Goal: Task Accomplishment & Management: Use online tool/utility

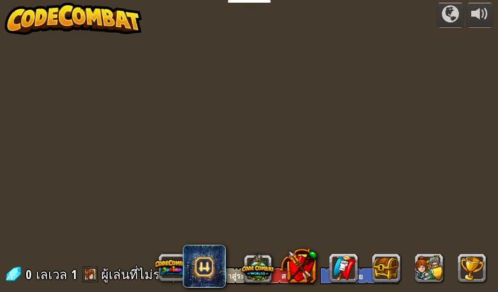
select select "th"
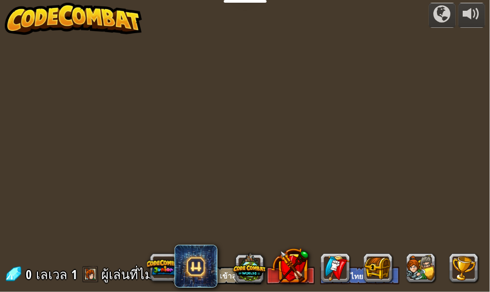
select select "th"
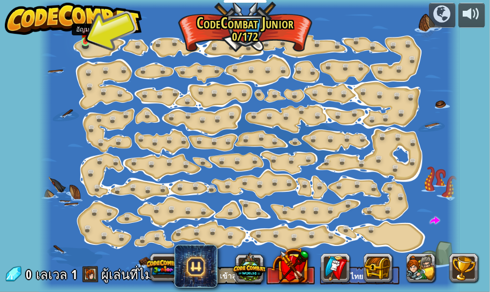
click at [89, 41] on img at bounding box center [85, 32] width 9 height 20
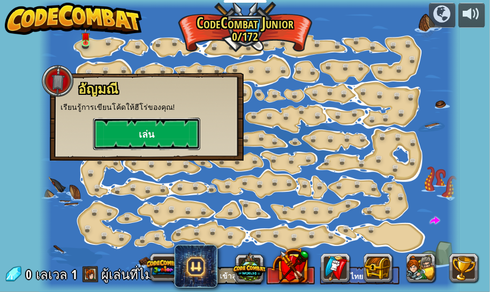
click at [158, 137] on button "เล่น" at bounding box center [146, 134] width 107 height 32
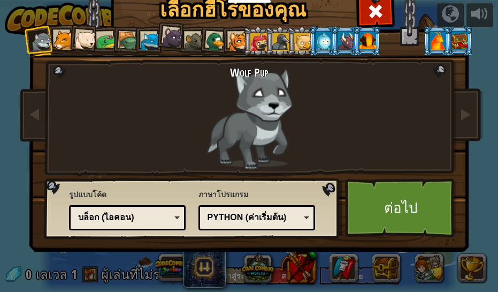
click at [259, 37] on div at bounding box center [259, 41] width 17 height 17
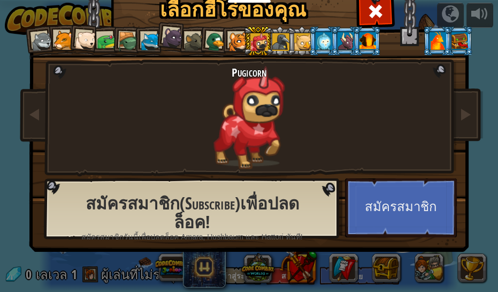
click at [86, 36] on div at bounding box center [84, 40] width 21 height 21
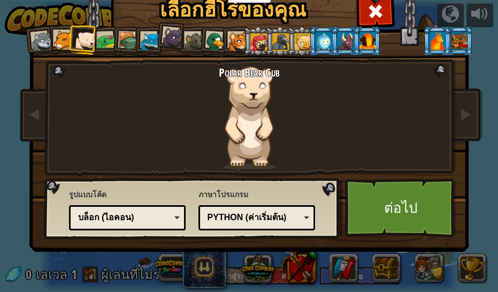
click at [59, 38] on div at bounding box center [64, 41] width 20 height 20
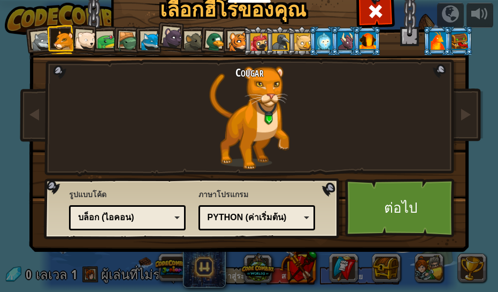
click at [31, 32] on div at bounding box center [41, 41] width 21 height 21
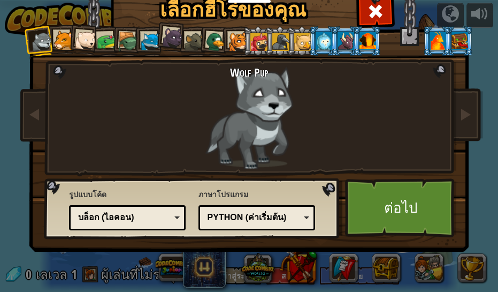
click at [176, 34] on div at bounding box center [172, 37] width 21 height 21
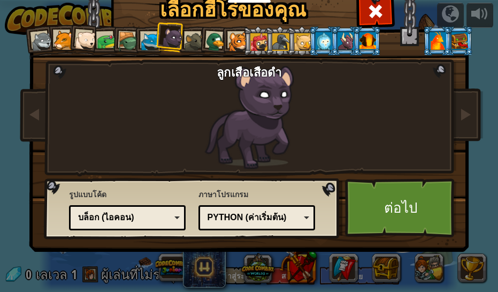
click at [141, 38] on div at bounding box center [151, 42] width 20 height 20
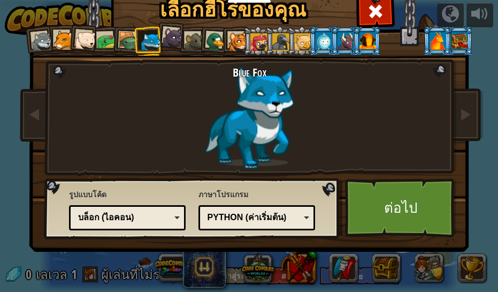
click at [75, 31] on div at bounding box center [84, 40] width 21 height 21
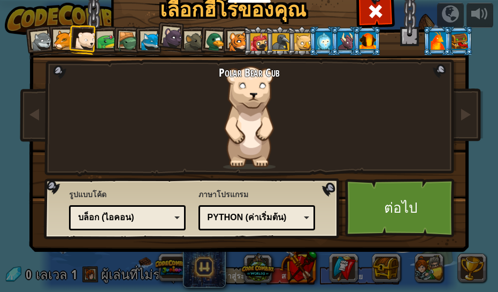
click at [90, 35] on div at bounding box center [84, 40] width 21 height 21
click at [104, 34] on div at bounding box center [107, 42] width 20 height 20
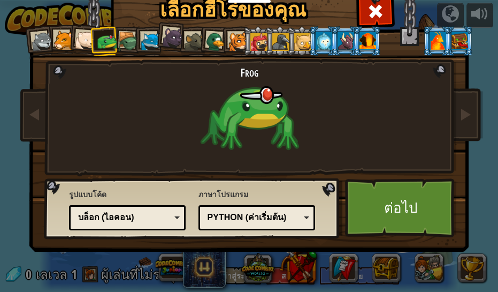
click at [40, 41] on div at bounding box center [41, 41] width 21 height 21
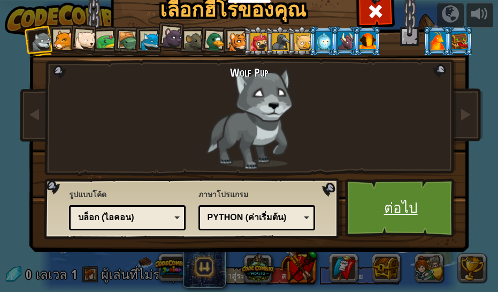
click at [429, 212] on link "ต่อไป" at bounding box center [401, 207] width 112 height 59
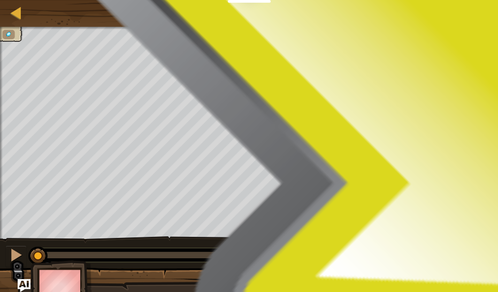
click at [363, 33] on g "เริ่ม" at bounding box center [374, 46] width 57 height 50
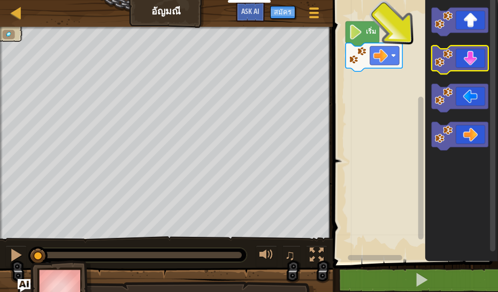
click at [462, 65] on icon "พื้นที่ทำงาน Blockly" at bounding box center [460, 60] width 57 height 28
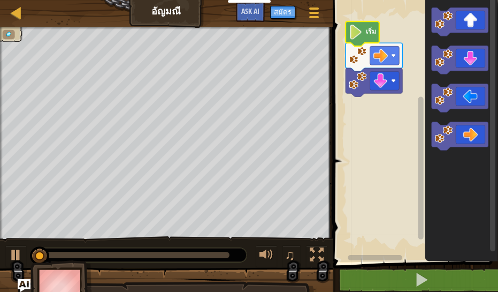
click at [359, 21] on g "เริ่ม" at bounding box center [374, 58] width 57 height 75
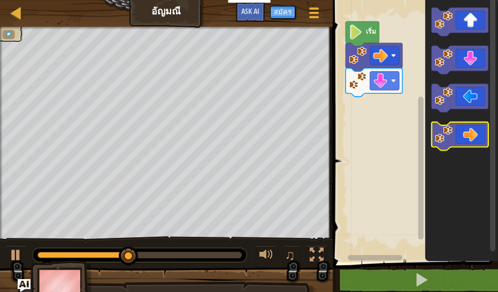
click at [462, 140] on icon "พื้นที่ทำงาน Blockly" at bounding box center [460, 136] width 57 height 28
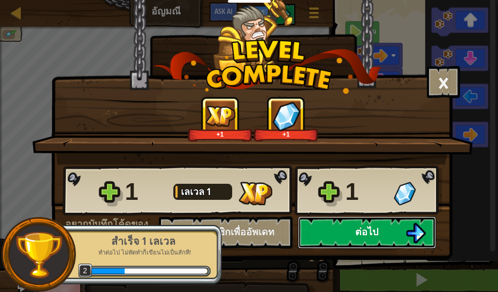
click at [330, 240] on button "ต่อไป" at bounding box center [367, 232] width 138 height 32
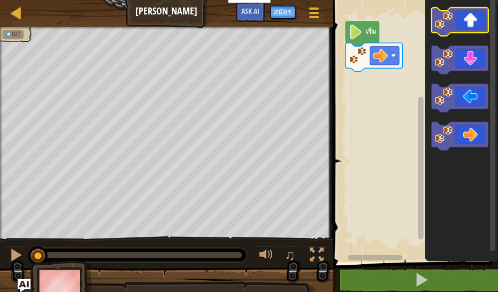
click at [461, 27] on icon "พื้นที่ทำงาน Blockly" at bounding box center [460, 21] width 57 height 28
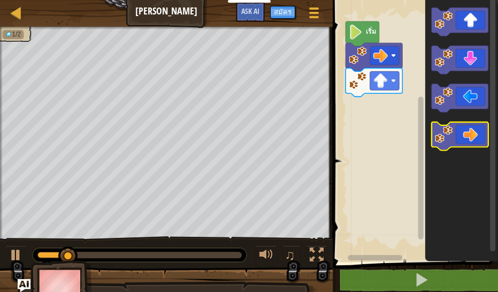
click at [473, 134] on icon "พื้นที่ทำงาน Blockly" at bounding box center [460, 136] width 57 height 28
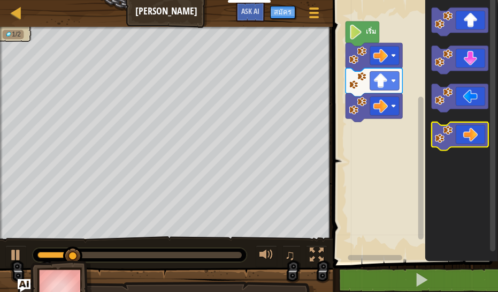
click at [473, 134] on icon "พื้นที่ทำงาน Blockly" at bounding box center [460, 136] width 57 height 28
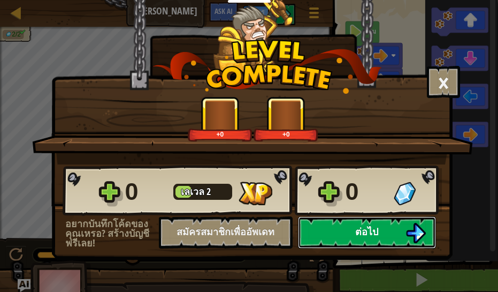
click at [376, 235] on span "ต่อไป" at bounding box center [366, 231] width 23 height 13
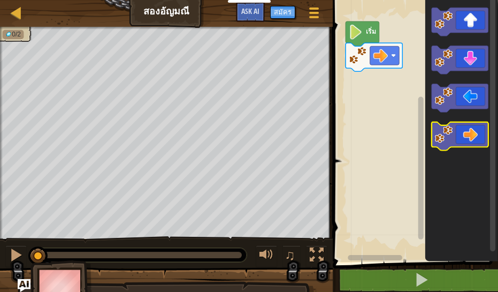
click at [460, 139] on icon "พื้นที่ทำงาน Blockly" at bounding box center [460, 136] width 57 height 28
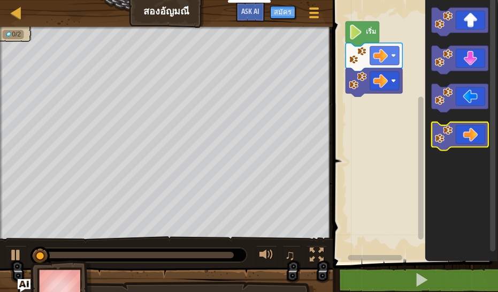
click at [460, 139] on icon "พื้นที่ทำงาน Blockly" at bounding box center [460, 136] width 57 height 28
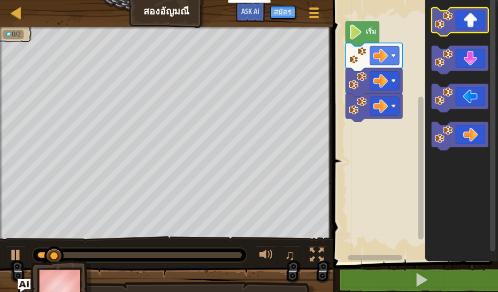
click at [452, 19] on image "พื้นที่ทำงาน Blockly" at bounding box center [444, 20] width 18 height 18
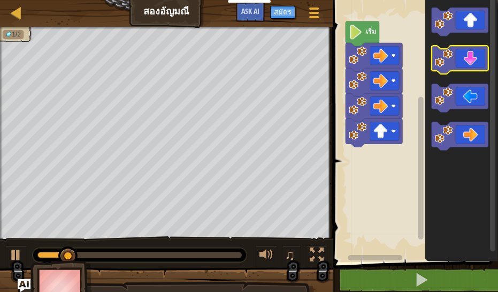
click at [454, 59] on icon "พื้นที่ทำงาน Blockly" at bounding box center [460, 60] width 57 height 28
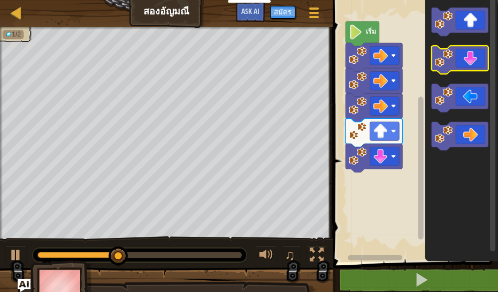
click at [469, 59] on icon "พื้นที่ทำงาน Blockly" at bounding box center [460, 60] width 57 height 28
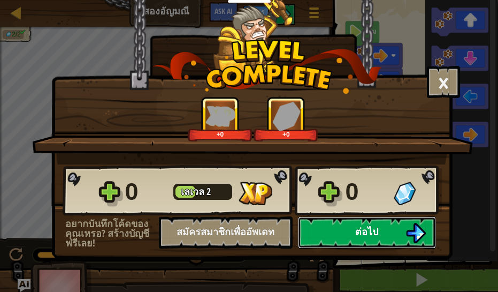
click at [346, 245] on button "ต่อไป" at bounding box center [367, 232] width 138 height 32
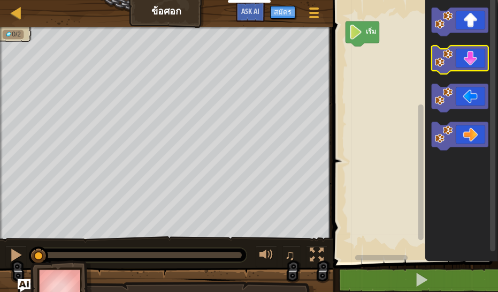
click at [465, 72] on rect "พื้นที่ทำงาน Blockly" at bounding box center [460, 60] width 57 height 28
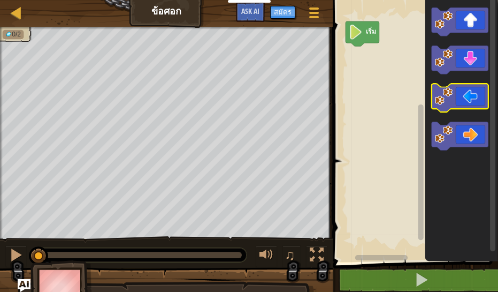
click at [444, 107] on icon "พื้นที่ทำงาน Blockly" at bounding box center [460, 98] width 57 height 28
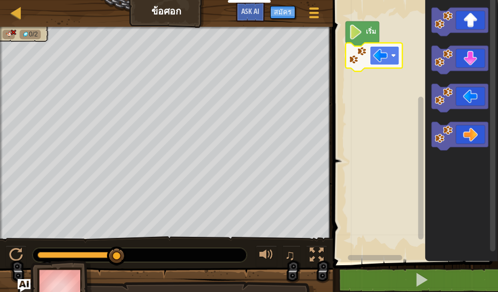
click at [390, 54] on rect "พื้นที่ทำงาน Blockly" at bounding box center [384, 55] width 29 height 19
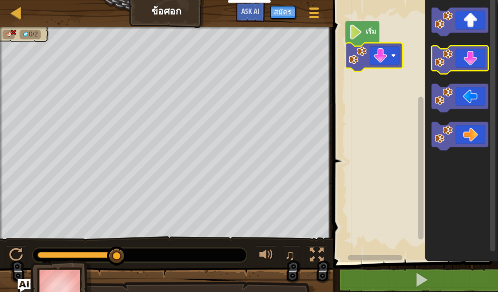
click at [469, 55] on icon "พื้นที่ทำงาน Blockly" at bounding box center [460, 60] width 57 height 28
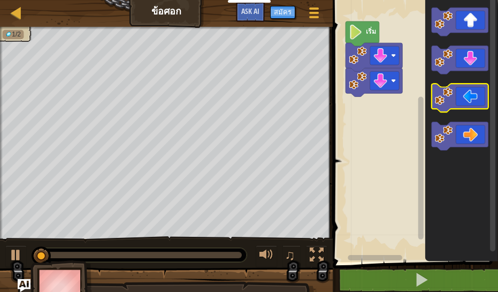
click at [465, 93] on icon "พื้นที่ทำงาน Blockly" at bounding box center [460, 98] width 57 height 28
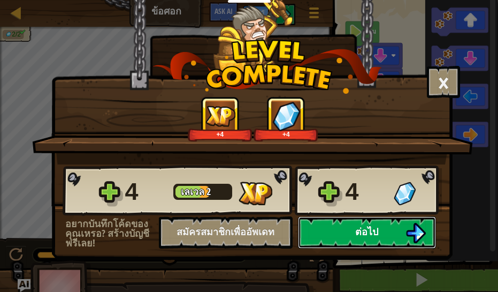
click at [369, 236] on span "ต่อไป" at bounding box center [366, 231] width 23 height 13
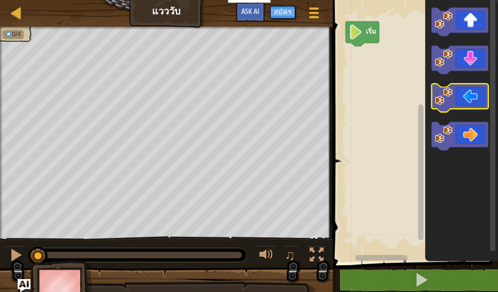
click at [444, 101] on image "พื้นที่ทำงาน Blockly" at bounding box center [444, 96] width 18 height 18
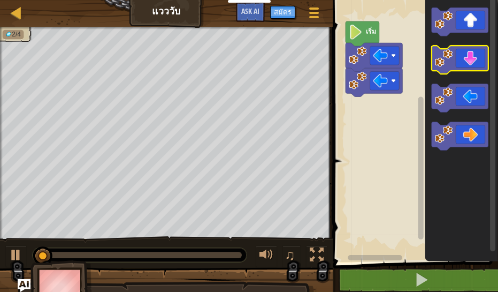
click at [459, 64] on icon "พื้นที่ทำงาน Blockly" at bounding box center [460, 60] width 57 height 28
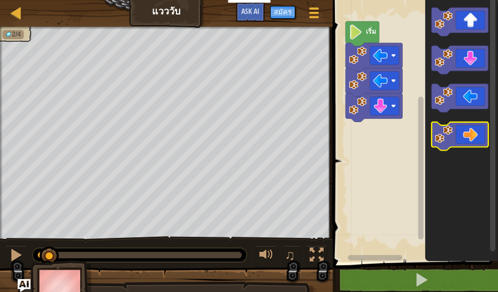
click at [452, 136] on image "พื้นที่ทำงาน Blockly" at bounding box center [444, 135] width 18 height 18
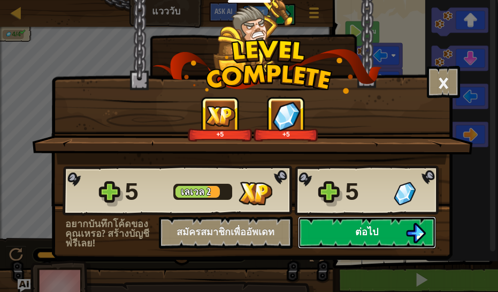
click at [383, 221] on button "ต่อไป" at bounding box center [367, 232] width 138 height 32
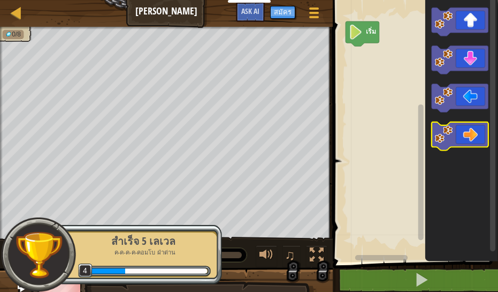
click at [459, 132] on icon "พื้นที่ทำงาน Blockly" at bounding box center [460, 136] width 57 height 28
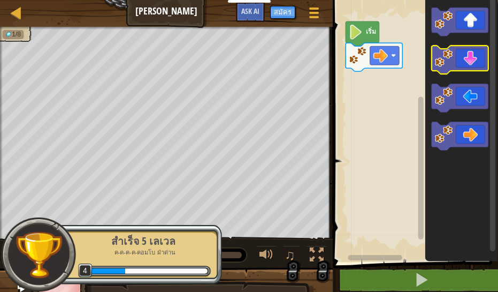
click at [471, 60] on icon "พื้นที่ทำงาน Blockly" at bounding box center [460, 60] width 57 height 28
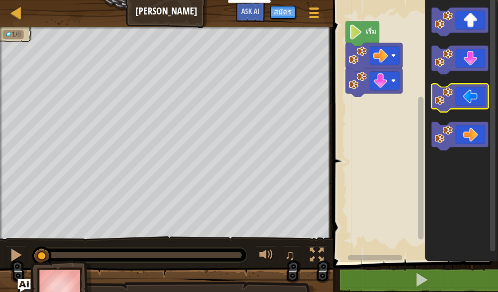
click at [466, 97] on icon "พื้นที่ทำงาน Blockly" at bounding box center [460, 98] width 57 height 28
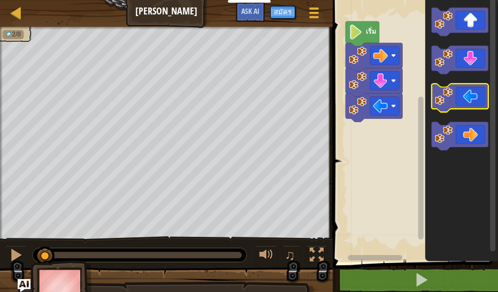
click at [466, 97] on icon "พื้นที่ทำงาน Blockly" at bounding box center [460, 98] width 57 height 28
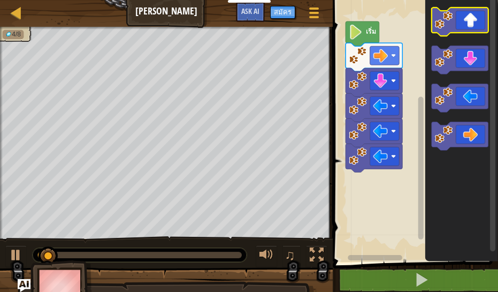
click at [458, 20] on icon "พื้นที่ทำงาน Blockly" at bounding box center [460, 21] width 57 height 28
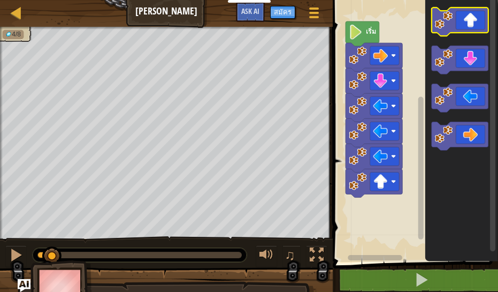
click at [458, 20] on icon "พื้นที่ทำงาน Blockly" at bounding box center [460, 21] width 57 height 28
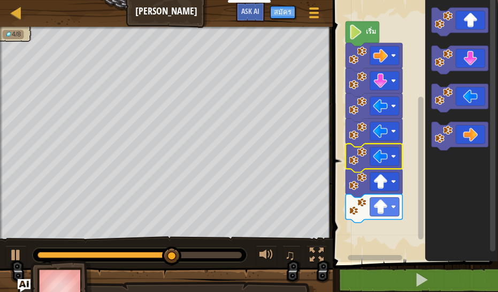
click at [423, 260] on rect "พื้นที่ทำงาน Blockly" at bounding box center [421, 258] width 8 height 8
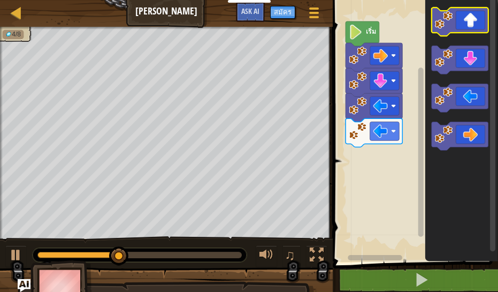
click at [463, 21] on icon "พื้นที่ทำงาน Blockly" at bounding box center [460, 21] width 57 height 28
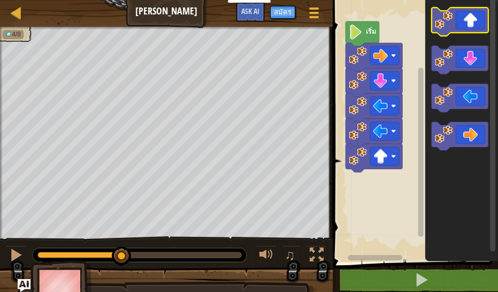
click at [463, 21] on icon "พื้นที่ทำงาน Blockly" at bounding box center [460, 21] width 57 height 28
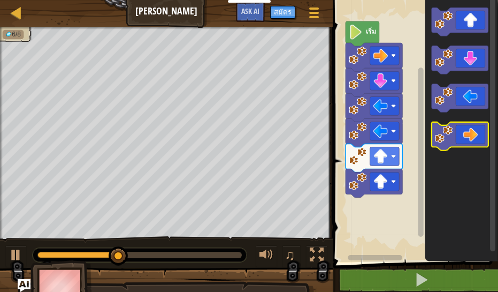
click at [458, 141] on icon "พื้นที่ทำงาน Blockly" at bounding box center [460, 136] width 57 height 28
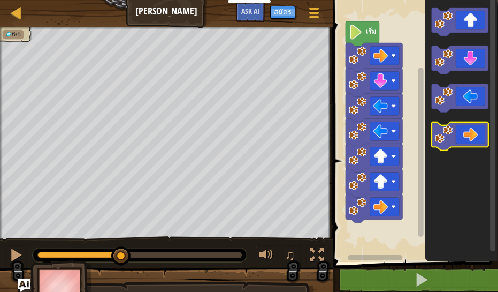
click at [458, 141] on icon "พื้นที่ทำงาน Blockly" at bounding box center [460, 136] width 57 height 28
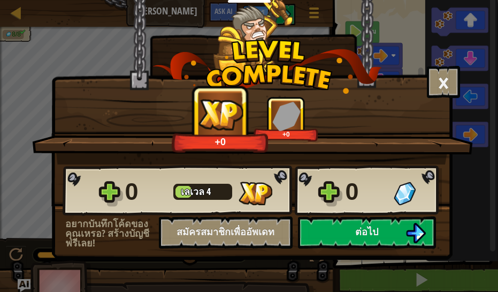
drag, startPoint x: 471, startPoint y: 166, endPoint x: 478, endPoint y: 246, distance: 80.1
click at [479, 238] on div "× ด่านนี้สนุกแค่ไหน? +0 +0 Reticulating Splines... 0 [PERSON_NAME] 4 0 อยากบันท…" at bounding box center [249, 146] width 498 height 292
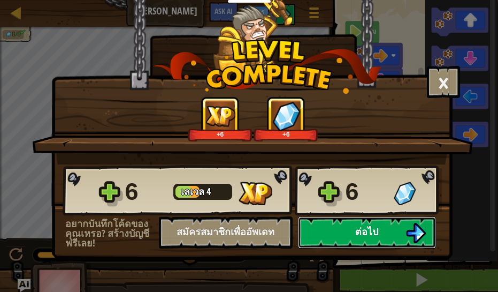
click at [414, 240] on img at bounding box center [416, 233] width 20 height 20
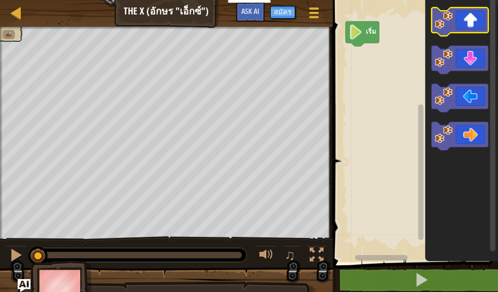
click at [456, 26] on icon "พื้นที่ทำงาน Blockly" at bounding box center [460, 21] width 57 height 28
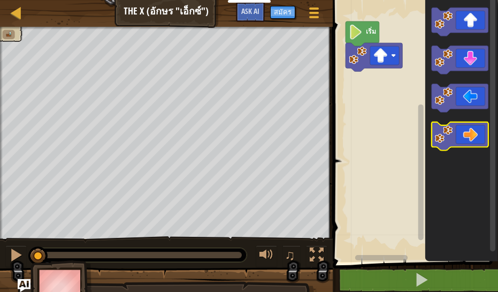
click at [457, 138] on icon "พื้นที่ทำงาน Blockly" at bounding box center [460, 136] width 57 height 28
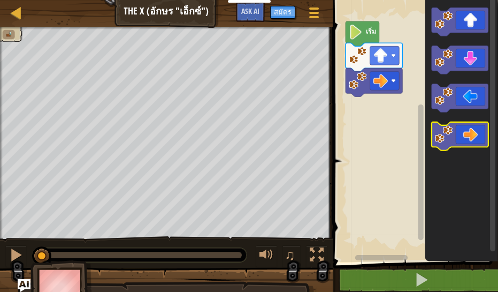
click at [457, 134] on icon "พื้นที่ทำงาน Blockly" at bounding box center [460, 136] width 57 height 28
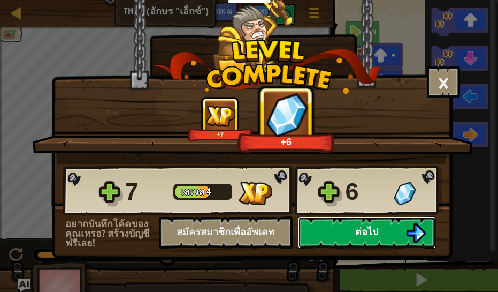
click at [382, 235] on button "ต่อไป" at bounding box center [367, 232] width 138 height 32
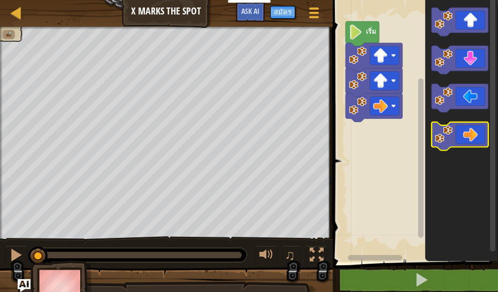
click at [458, 143] on icon "พื้นที่ทำงาน Blockly" at bounding box center [460, 136] width 57 height 28
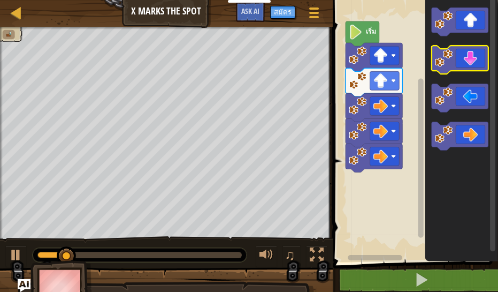
click at [473, 57] on icon "พื้นที่ทำงาน Blockly" at bounding box center [460, 60] width 57 height 28
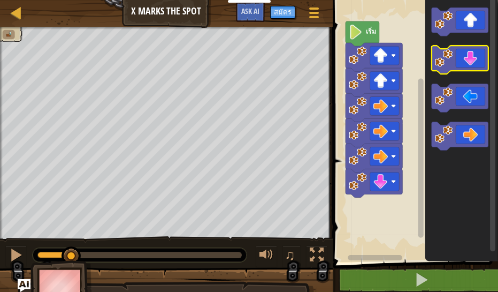
click at [473, 57] on icon "พื้นที่ทำงาน Blockly" at bounding box center [460, 60] width 57 height 28
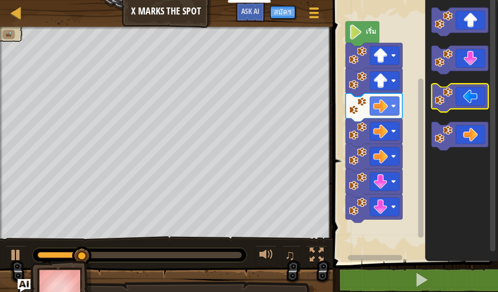
click at [459, 95] on icon "พื้นที่ทำงาน Blockly" at bounding box center [460, 98] width 57 height 28
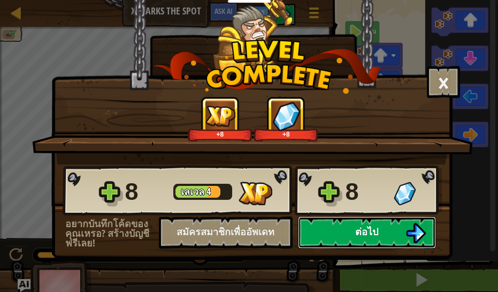
click at [410, 234] on img at bounding box center [416, 233] width 20 height 20
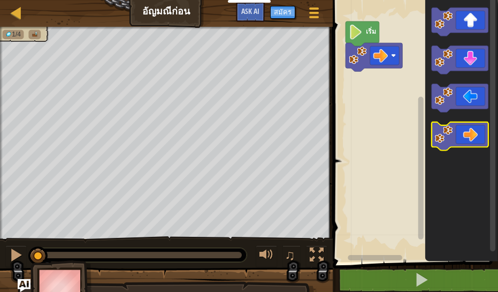
click at [459, 138] on icon "พื้นที่ทำงาน Blockly" at bounding box center [460, 136] width 57 height 28
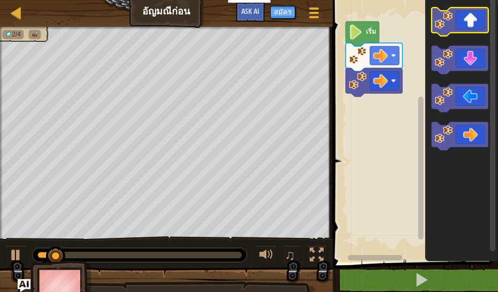
click at [462, 22] on icon "พื้นที่ทำงาน Blockly" at bounding box center [460, 21] width 57 height 28
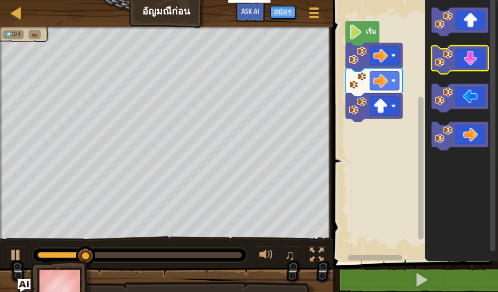
click at [450, 64] on image "พื้นที่ทำงาน Blockly" at bounding box center [444, 58] width 18 height 18
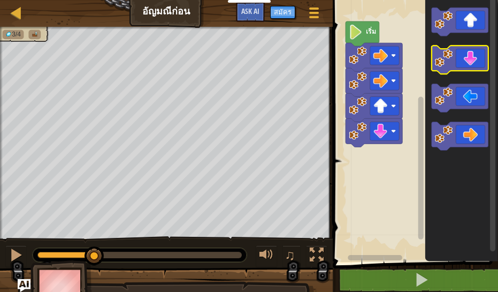
click at [450, 64] on image "พื้นที่ทำงาน Blockly" at bounding box center [444, 58] width 18 height 18
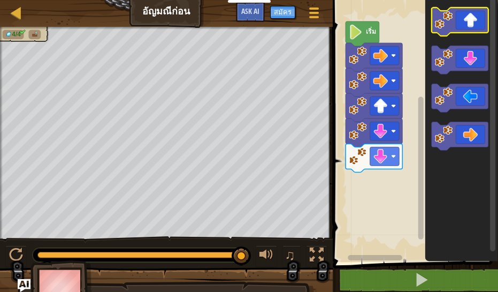
click at [454, 25] on icon "พื้นที่ทำงาน Blockly" at bounding box center [460, 21] width 57 height 28
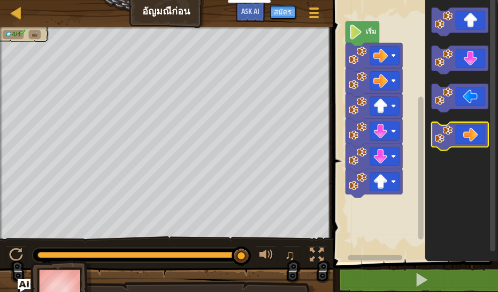
click at [454, 131] on icon "พื้นที่ทำงาน Blockly" at bounding box center [460, 136] width 57 height 28
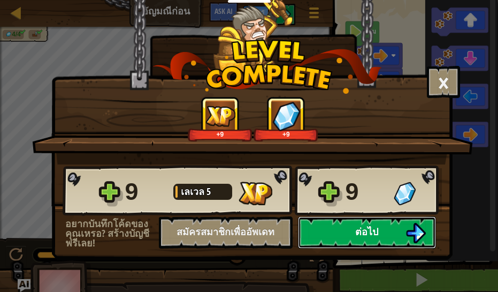
click at [339, 236] on button "ต่อไป" at bounding box center [367, 232] width 138 height 32
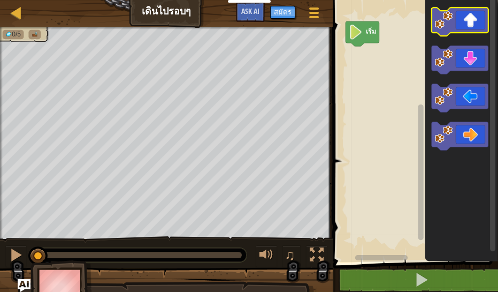
click at [457, 13] on icon "พื้นที่ทำงาน Blockly" at bounding box center [460, 21] width 57 height 28
click at [457, 11] on icon "พื้นที่ทำงาน Blockly" at bounding box center [460, 21] width 57 height 28
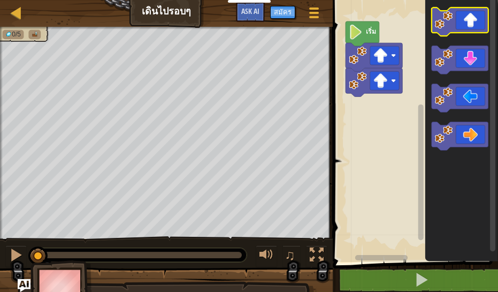
click at [459, 8] on icon "พื้นที่ทำงาน Blockly" at bounding box center [460, 21] width 57 height 28
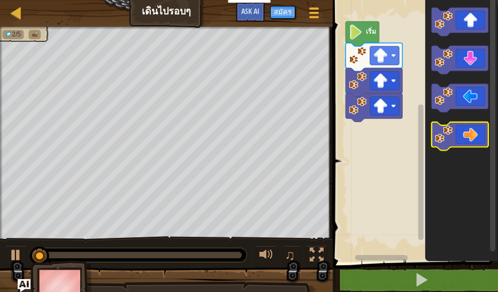
click at [451, 136] on image "พื้นที่ทำงาน Blockly" at bounding box center [444, 135] width 18 height 18
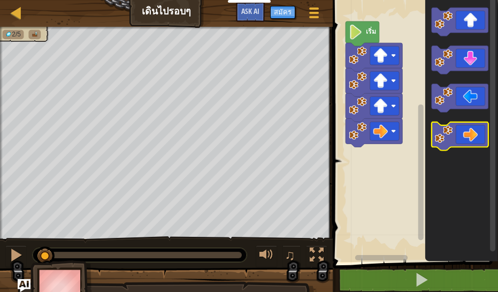
click at [451, 136] on image "พื้นที่ทำงาน Blockly" at bounding box center [444, 135] width 18 height 18
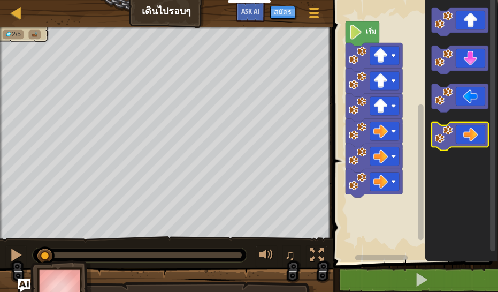
click at [451, 136] on image "พื้นที่ทำงาน Blockly" at bounding box center [444, 135] width 18 height 18
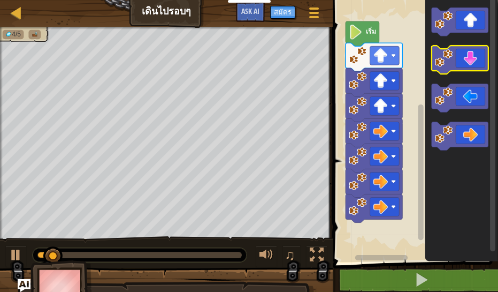
click at [448, 51] on image "พื้นที่ทำงาน Blockly" at bounding box center [444, 58] width 18 height 18
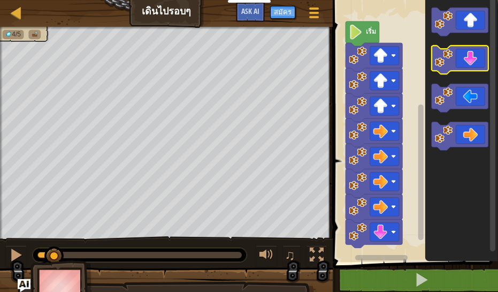
click at [446, 49] on icon "พื้นที่ทำงาน Blockly" at bounding box center [460, 60] width 57 height 28
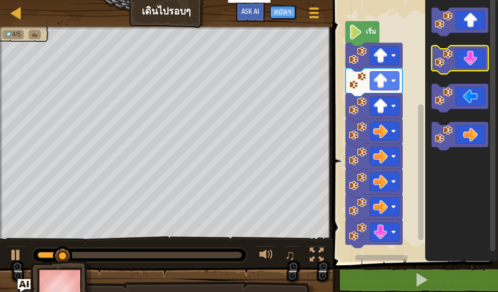
click at [446, 49] on icon "พื้นที่ทำงาน Blockly" at bounding box center [460, 60] width 57 height 28
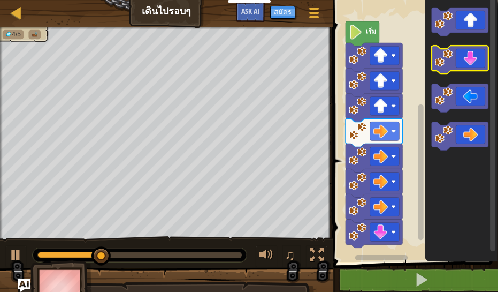
click at [446, 63] on image "พื้นที่ทำงาน Blockly" at bounding box center [444, 58] width 18 height 18
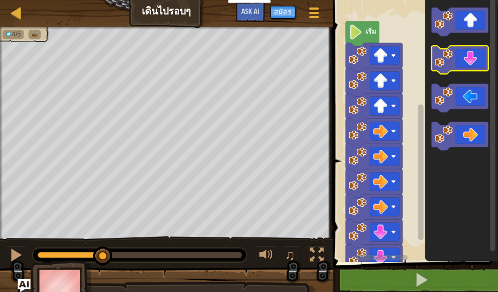
click at [446, 63] on image "พื้นที่ทำงาน Blockly" at bounding box center [444, 58] width 18 height 18
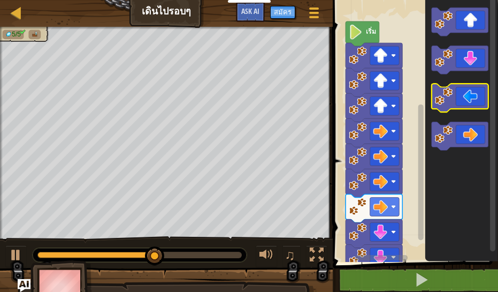
click at [445, 105] on icon "พื้นที่ทำงาน Blockly" at bounding box center [460, 98] width 57 height 28
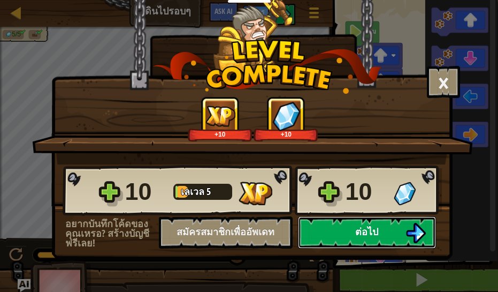
click at [305, 226] on button "ต่อไป" at bounding box center [367, 232] width 138 height 32
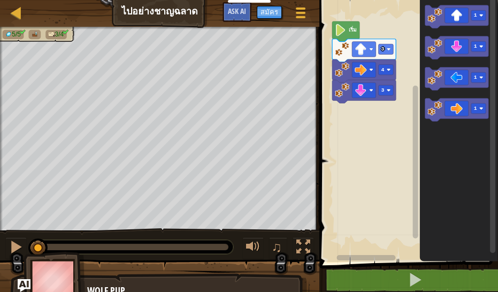
click at [383, 108] on div "3 4 3 เริ่ม 1 1 1 1" at bounding box center [407, 128] width 182 height 267
click at [458, 77] on icon "พื้นที่ทำงาน Blockly" at bounding box center [457, 78] width 64 height 23
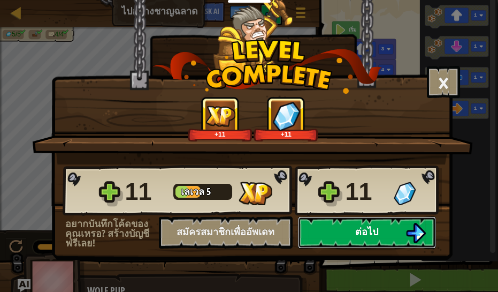
drag, startPoint x: 328, startPoint y: 244, endPoint x: 339, endPoint y: 244, distance: 10.7
click at [339, 244] on button "ต่อไป" at bounding box center [367, 232] width 138 height 32
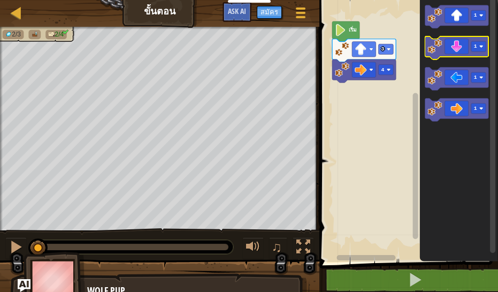
click at [453, 48] on icon "พื้นที่ทำงาน Blockly" at bounding box center [457, 47] width 64 height 23
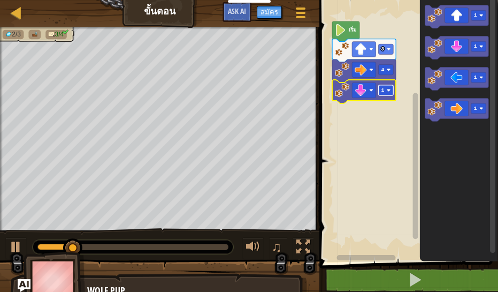
click at [380, 90] on rect "พื้นที่ทำงาน Blockly" at bounding box center [385, 90] width 15 height 10
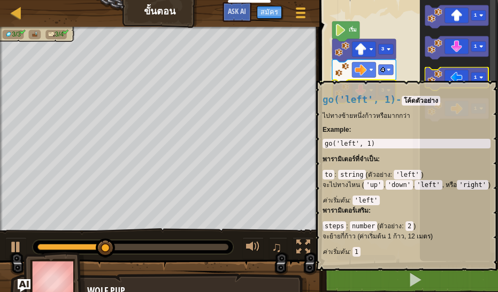
click at [446, 75] on icon "พื้นที่ทำงาน Blockly" at bounding box center [457, 78] width 64 height 23
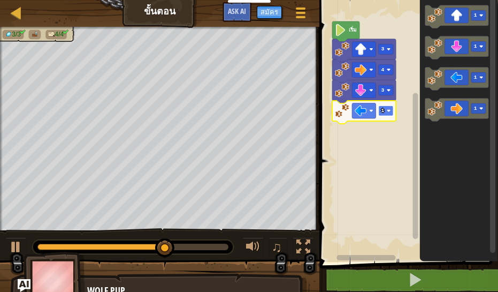
click at [390, 109] on image "พื้นที่ทำงาน Blockly" at bounding box center [389, 111] width 4 height 4
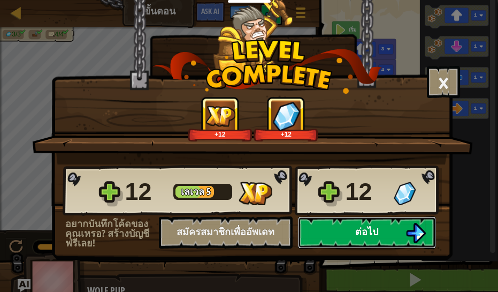
click at [335, 240] on button "ต่อไป" at bounding box center [367, 232] width 138 height 32
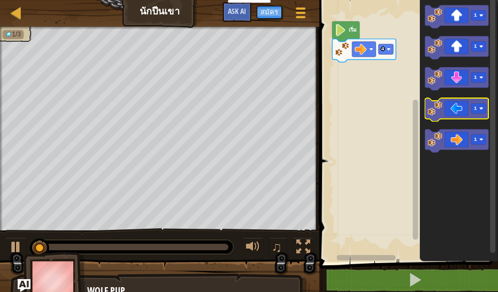
click at [442, 117] on g "1" at bounding box center [457, 109] width 64 height 23
click at [452, 117] on icon "พื้นที่ทำงาน Blockly" at bounding box center [457, 109] width 64 height 23
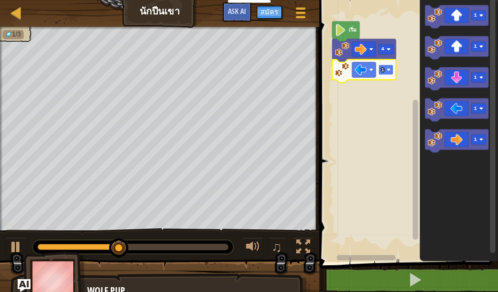
click at [383, 70] on text "1" at bounding box center [382, 70] width 3 height 6
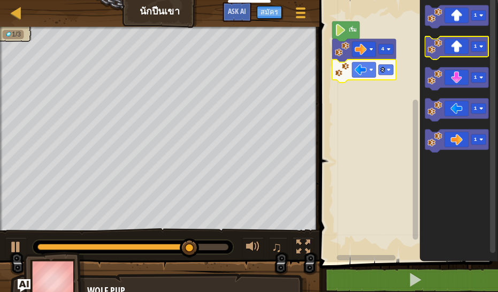
click at [456, 52] on icon "พื้นที่ทำงาน Blockly" at bounding box center [457, 47] width 64 height 23
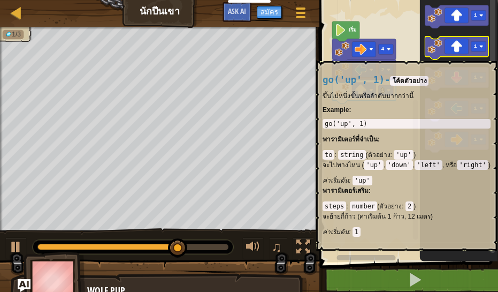
click at [481, 55] on icon "พื้นที่ทำงาน Blockly" at bounding box center [457, 47] width 64 height 23
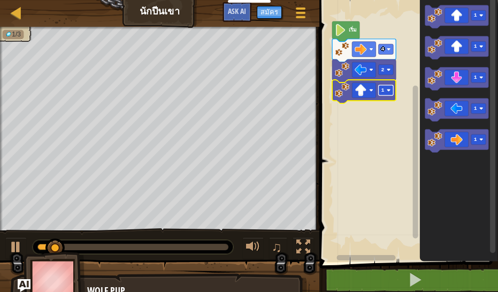
click at [382, 87] on text "1" at bounding box center [382, 90] width 3 height 6
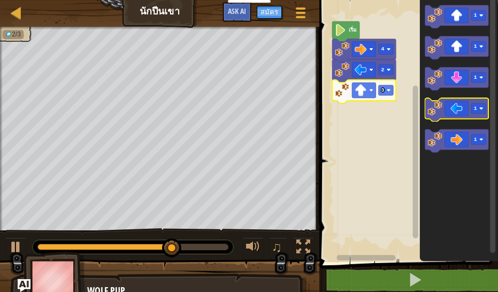
click at [453, 115] on icon "พื้นที่ทำงาน Blockly" at bounding box center [457, 109] width 64 height 23
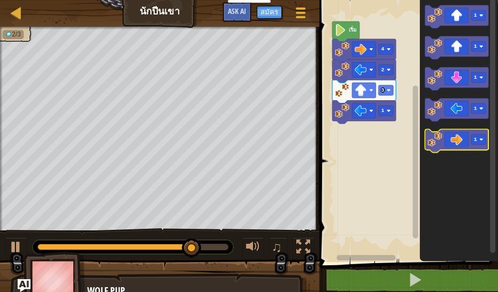
click at [464, 141] on icon "พื้นที่ทำงาน Blockly" at bounding box center [457, 141] width 64 height 23
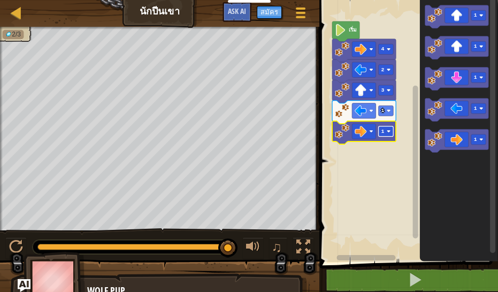
click at [385, 130] on rect "พื้นที่ทำงาน Blockly" at bounding box center [385, 131] width 15 height 10
click at [453, 83] on icon "พื้นที่ทำงาน Blockly" at bounding box center [457, 78] width 64 height 23
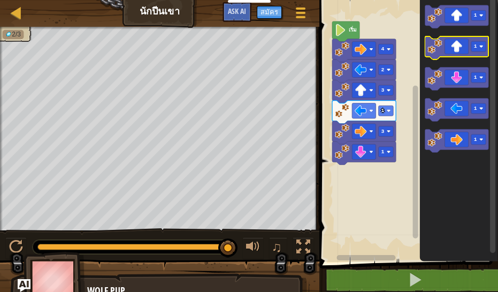
click at [465, 46] on icon "พื้นที่ทำงาน Blockly" at bounding box center [457, 47] width 64 height 23
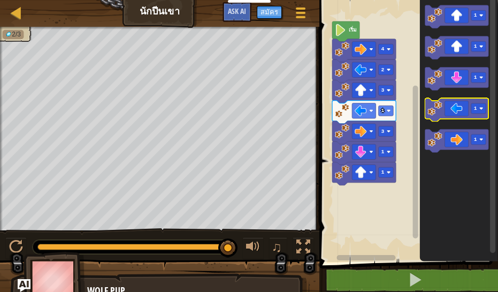
click at [449, 112] on icon "พื้นที่ทำงาน Blockly" at bounding box center [457, 109] width 64 height 23
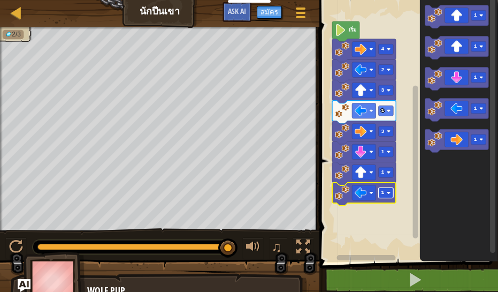
click at [385, 197] on rect "พื้นที่ทำงาน Blockly" at bounding box center [385, 192] width 15 height 10
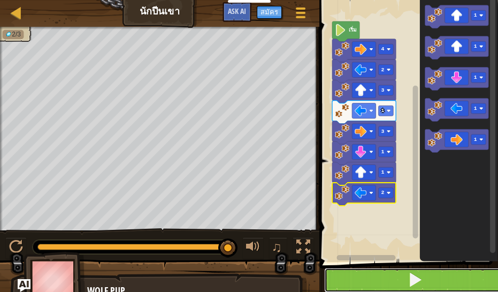
click at [400, 280] on button at bounding box center [415, 280] width 182 height 25
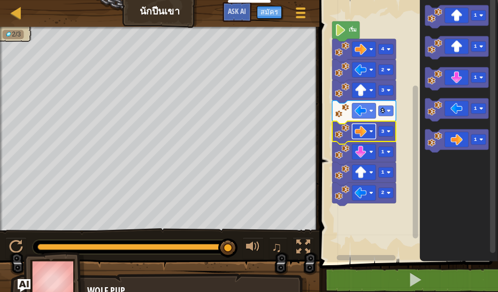
click at [356, 127] on image "พื้นที่ทำงาน Blockly" at bounding box center [361, 131] width 12 height 12
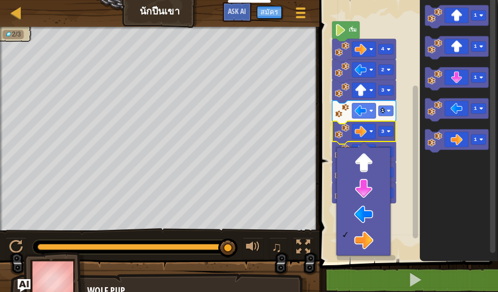
click at [423, 215] on icon "พื้นที่ทำงาน Blockly" at bounding box center [459, 128] width 78 height 267
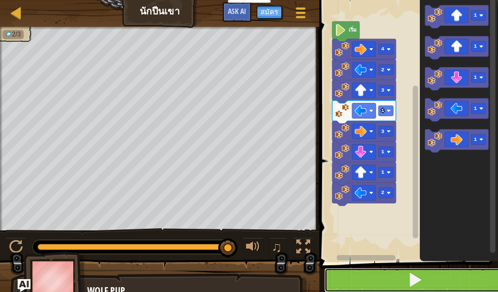
click at [414, 277] on span at bounding box center [415, 279] width 15 height 15
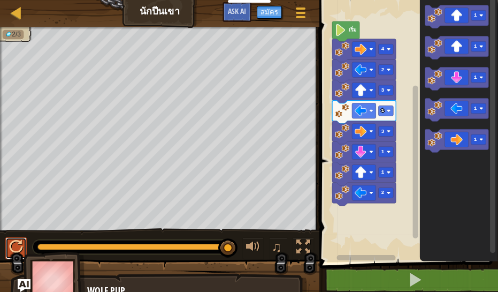
click at [12, 242] on div at bounding box center [16, 247] width 14 height 14
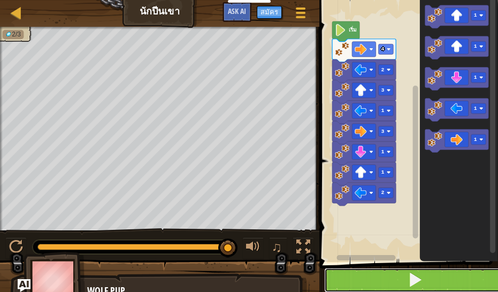
click at [371, 276] on button at bounding box center [415, 280] width 182 height 25
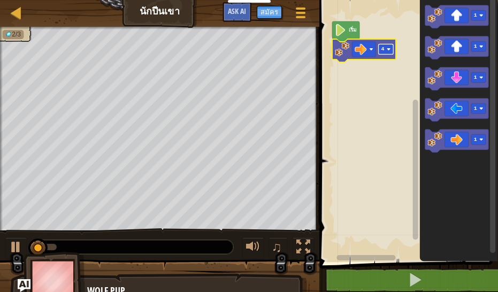
click at [384, 51] on text "4" at bounding box center [382, 49] width 3 height 6
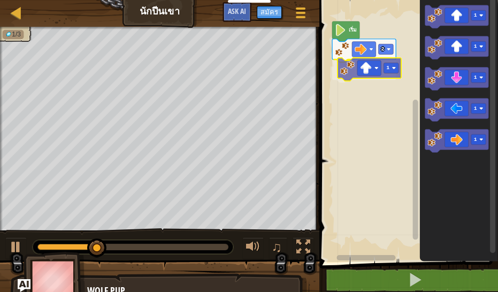
click at [361, 75] on div "เริ่ม 2 1 1 1 1 1 1 1" at bounding box center [407, 128] width 182 height 267
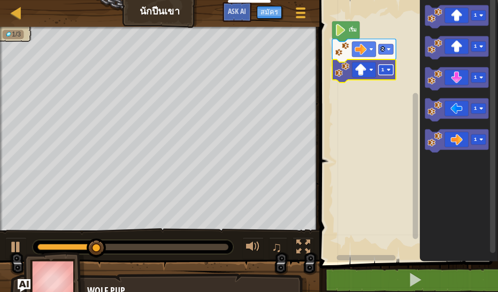
click at [385, 65] on rect "พื้นที่ทำงาน Blockly" at bounding box center [385, 70] width 15 height 10
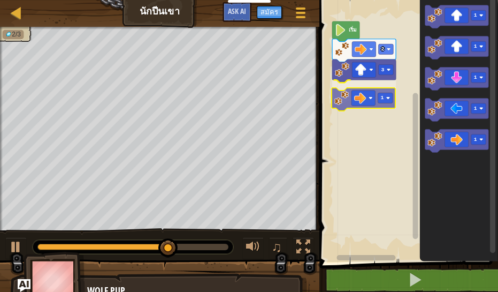
click at [369, 99] on div "เริ่ม 2 3 1 1 1 1 1 1 1" at bounding box center [407, 128] width 182 height 267
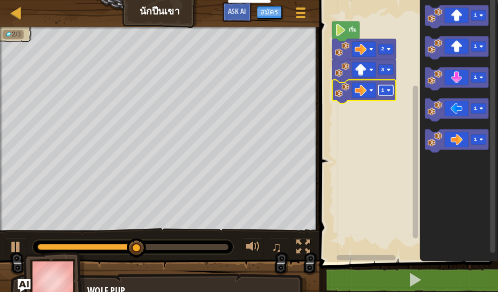
click at [385, 86] on rect "พื้นที่ทำงาน Blockly" at bounding box center [385, 90] width 15 height 10
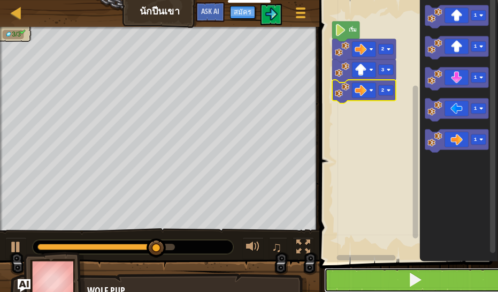
click at [372, 274] on button at bounding box center [415, 280] width 182 height 25
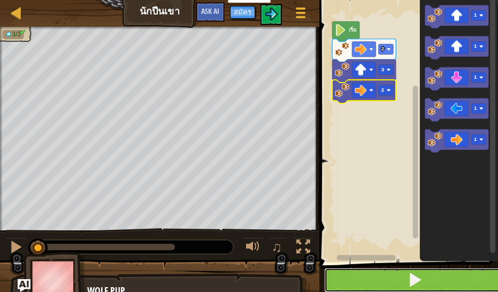
click at [373, 271] on button at bounding box center [415, 280] width 182 height 25
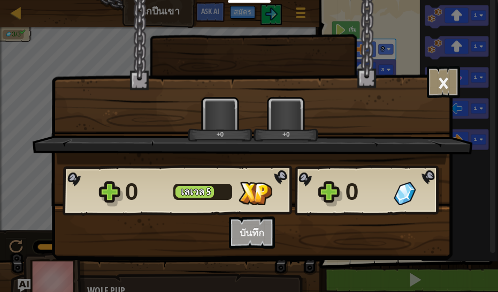
scroll to position [1, 0]
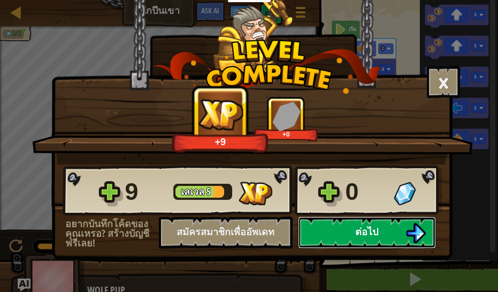
click at [371, 233] on span "ต่อไป" at bounding box center [366, 231] width 23 height 13
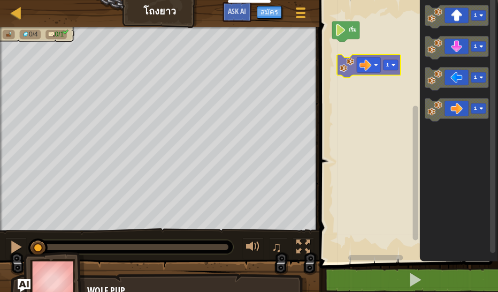
click at [363, 66] on div "เริ่ม 1 1 1 1 1" at bounding box center [407, 128] width 182 height 267
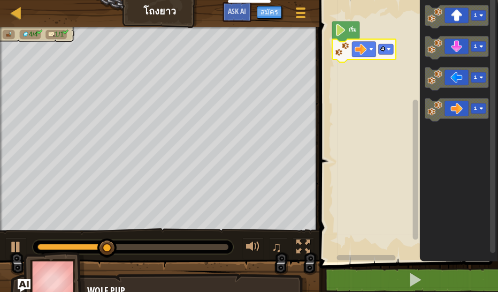
click at [393, 50] on icon "พื้นที่ทำงาน Blockly" at bounding box center [364, 50] width 64 height 23
click at [387, 49] on image "พื้นที่ทำงาน Blockly" at bounding box center [389, 49] width 4 height 4
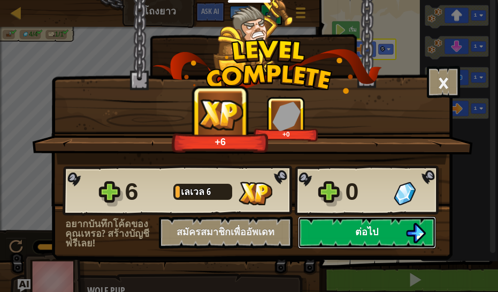
click at [354, 229] on button "ต่อไป" at bounding box center [367, 232] width 138 height 32
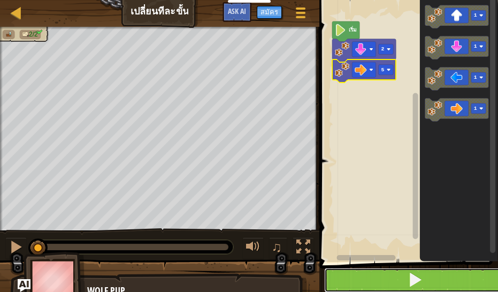
click at [363, 274] on button at bounding box center [415, 280] width 182 height 25
click at [356, 277] on button at bounding box center [415, 280] width 182 height 25
click at [357, 273] on button at bounding box center [415, 280] width 182 height 25
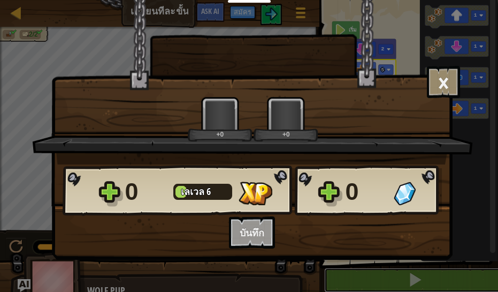
scroll to position [1, 0]
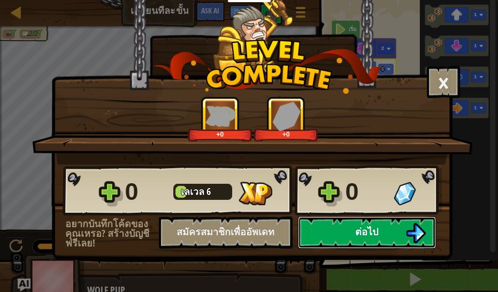
click at [327, 230] on button "ต่อไป" at bounding box center [367, 232] width 138 height 32
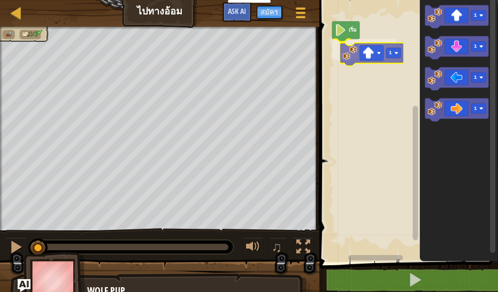
click at [348, 50] on div "เริ่ม 1 1 1 1 1 1" at bounding box center [407, 128] width 182 height 267
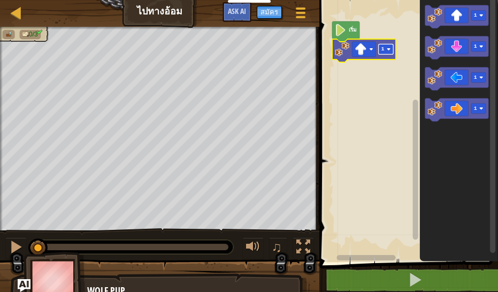
click at [386, 45] on rect "พื้นที่ทำงาน Blockly" at bounding box center [385, 49] width 15 height 10
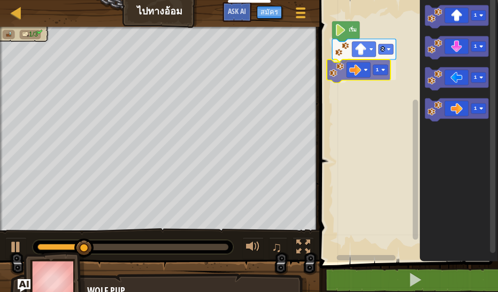
click at [359, 74] on div "เริ่ม 2 1 1 1 1 1 1" at bounding box center [407, 128] width 182 height 267
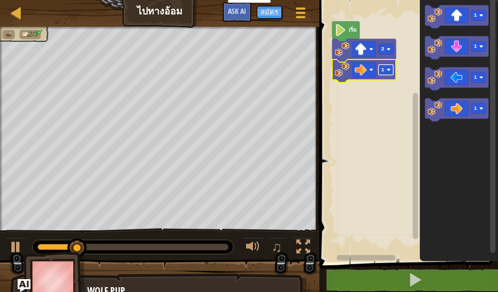
click at [383, 68] on text "1" at bounding box center [382, 70] width 3 height 6
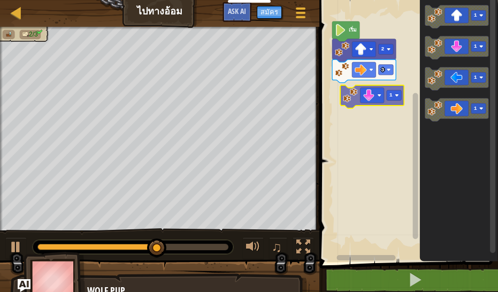
click at [375, 101] on div "เริ่ม 2 3 1 1 1 1 1" at bounding box center [407, 128] width 182 height 267
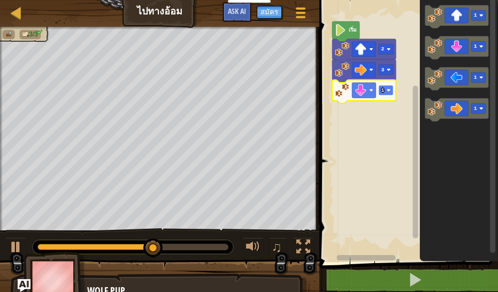
click at [385, 86] on rect "พื้นที่ทำงาน Blockly" at bounding box center [385, 90] width 15 height 10
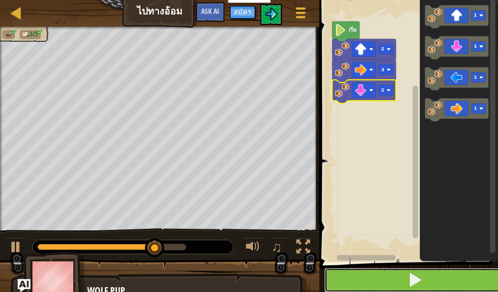
click at [380, 272] on button at bounding box center [415, 280] width 182 height 25
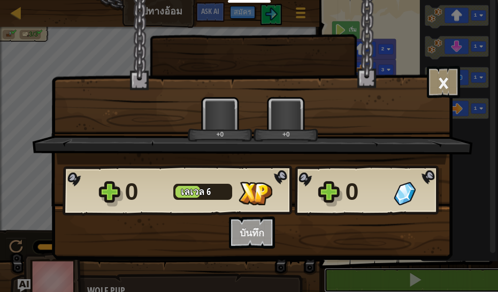
scroll to position [1, 0]
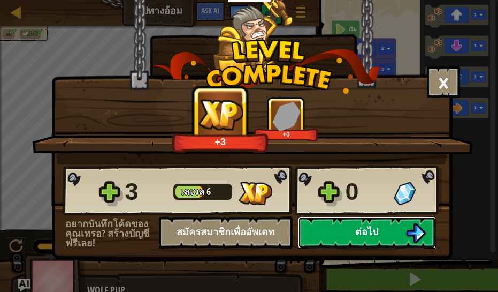
click at [367, 221] on button "ต่อไป" at bounding box center [367, 232] width 138 height 32
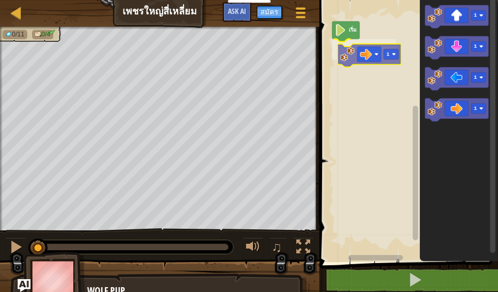
click at [365, 52] on div "เริ่ม 1 1 1 1 1 1" at bounding box center [407, 128] width 182 height 267
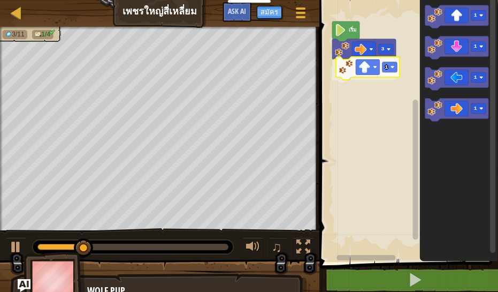
click at [360, 70] on div "เริ่ม 3 1 1 1 1 1 1" at bounding box center [407, 128] width 182 height 267
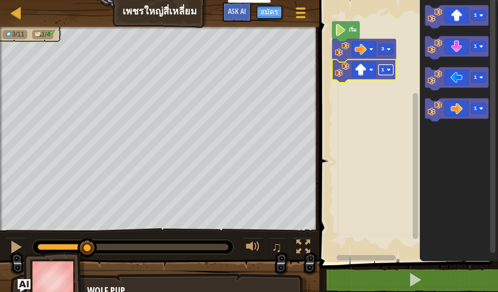
click at [382, 67] on text "1" at bounding box center [382, 70] width 3 height 6
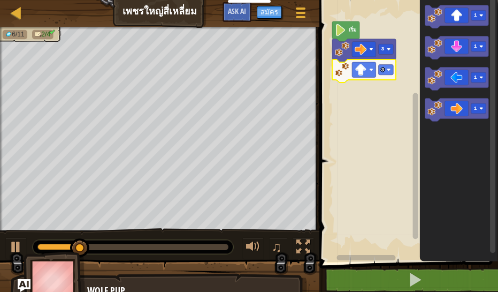
click at [434, 77] on icon "1 1 1 1" at bounding box center [459, 128] width 78 height 267
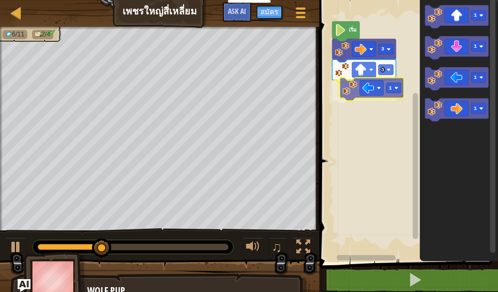
click at [349, 87] on div "เริ่ม 3 3 1 1 1 1 1 1" at bounding box center [407, 128] width 182 height 267
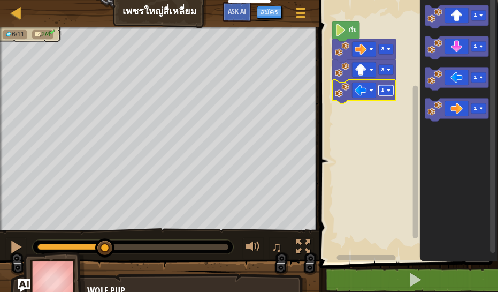
click at [389, 92] on image "พื้นที่ทำงาน Blockly" at bounding box center [389, 90] width 4 height 4
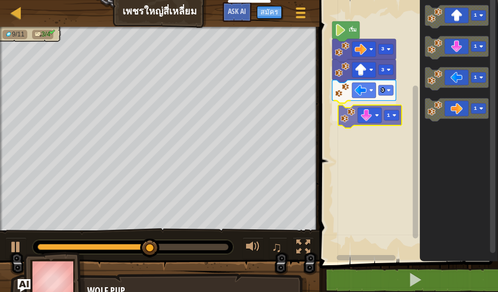
click at [361, 122] on div "เริ่ม 3 3 3 1 1 1 1 1 1" at bounding box center [407, 128] width 182 height 267
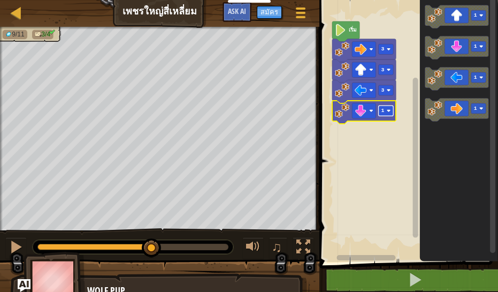
click at [391, 112] on rect "พื้นที่ทำงาน Blockly" at bounding box center [385, 110] width 15 height 10
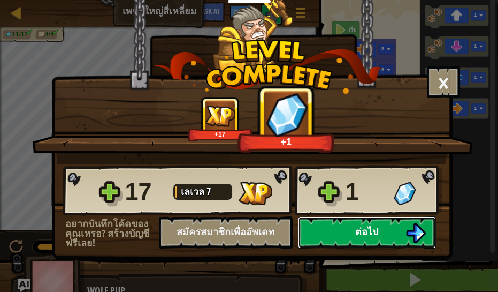
click at [373, 222] on button "ต่อไป" at bounding box center [367, 232] width 138 height 32
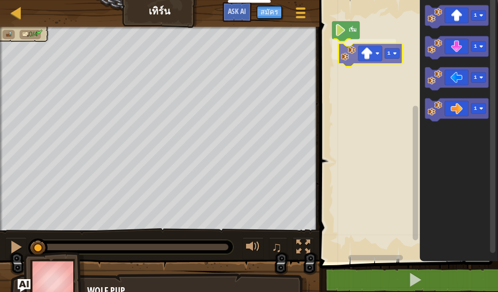
click at [365, 51] on div "เริ่ม 1 1 1 1 1 1" at bounding box center [407, 128] width 182 height 267
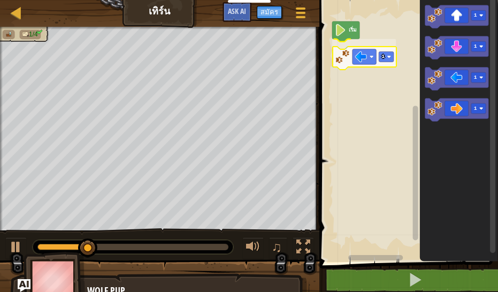
click at [366, 58] on div "เริ่ม 1 1 1 1 1 1" at bounding box center [407, 128] width 182 height 267
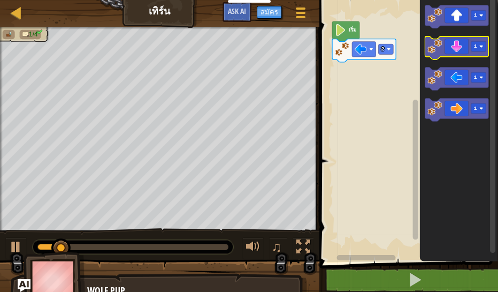
click at [450, 42] on icon "พื้นที่ทำงาน Blockly" at bounding box center [457, 47] width 64 height 23
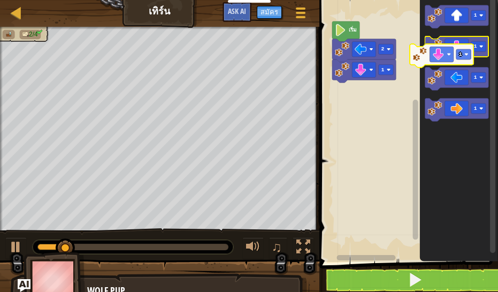
click at [435, 49] on g "1" at bounding box center [457, 47] width 64 height 23
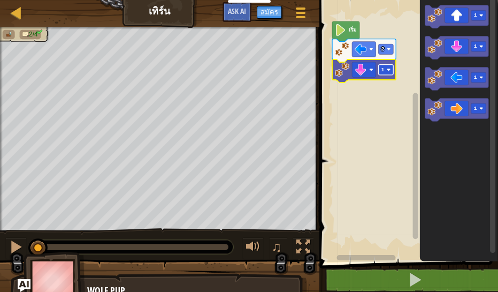
click at [390, 70] on image "พื้นที่ทำงาน Blockly" at bounding box center [389, 69] width 4 height 4
click at [407, 127] on div "เริ่ม 2 2 1 1 1 1" at bounding box center [407, 128] width 182 height 267
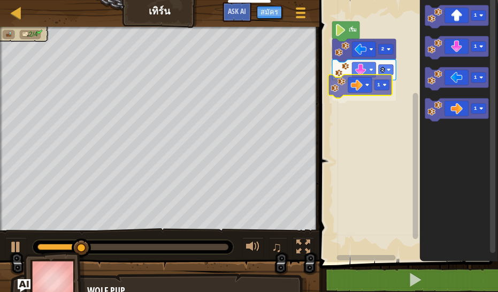
click at [338, 85] on div "เริ่ม 2 2 1 1 1 1 1 1" at bounding box center [407, 128] width 182 height 267
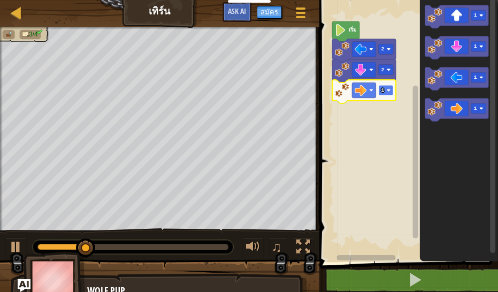
click at [385, 89] on rect "พื้นที่ทำงาน Blockly" at bounding box center [385, 90] width 15 height 10
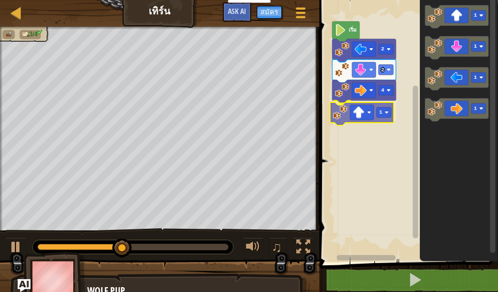
click at [353, 110] on div "เริ่ม 2 2 4 1 1 1 1 1 1" at bounding box center [407, 128] width 182 height 267
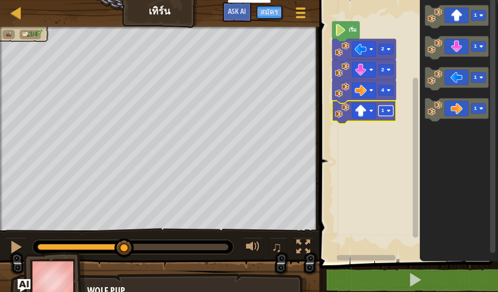
click at [383, 107] on rect "พื้นที่ทำงาน Blockly" at bounding box center [385, 110] width 15 height 10
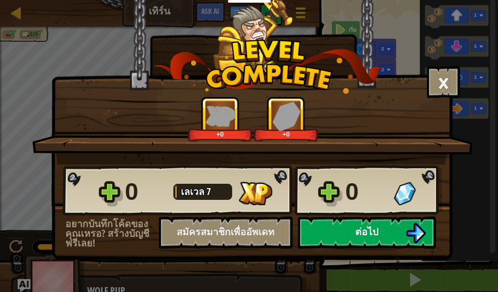
click at [359, 225] on div "0 [PERSON_NAME] 7 0 อยากบันทึกโค้ดของคุณเหรอ? สร้างบัญชีฟรีเลย! สมัครสมาชิกเพื่…" at bounding box center [252, 206] width 400 height 84
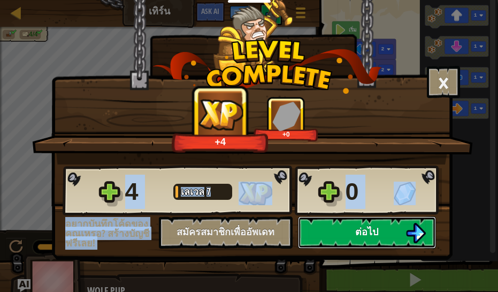
click at [359, 225] on span "ต่อไป" at bounding box center [366, 231] width 23 height 13
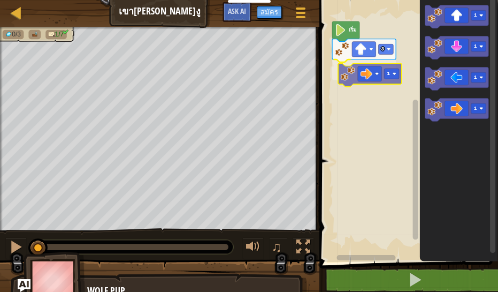
click at [352, 84] on div "3 1 เริ่ม 1 1 1 1 1" at bounding box center [407, 128] width 182 height 267
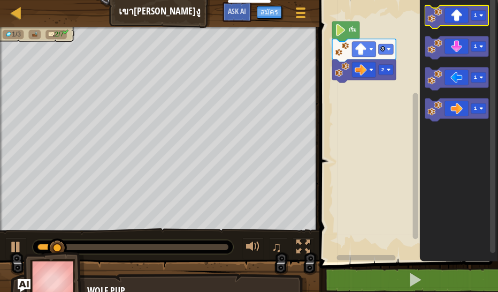
click at [458, 21] on icon "พื้นที่ทำงาน Blockly" at bounding box center [457, 16] width 64 height 23
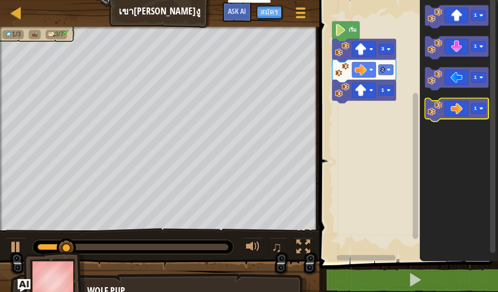
click at [439, 107] on image "พื้นที่ทำงาน Blockly" at bounding box center [435, 108] width 14 height 14
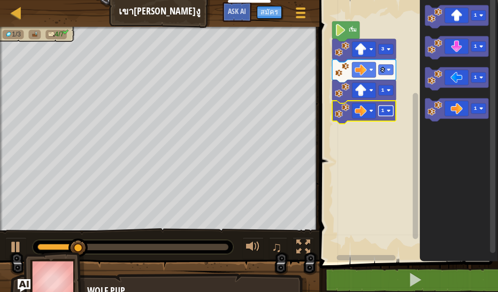
click at [390, 114] on rect "พื้นที่ทำงาน Blockly" at bounding box center [385, 110] width 15 height 10
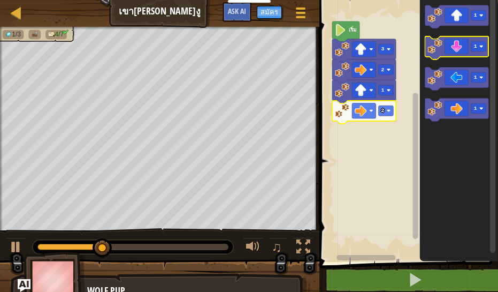
click at [461, 54] on icon "พื้นที่ทำงาน Blockly" at bounding box center [457, 47] width 64 height 23
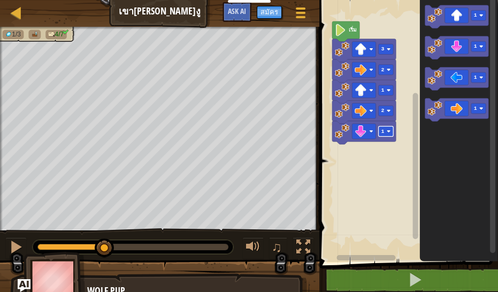
click at [390, 133] on rect "พื้นที่ทำงาน Blockly" at bounding box center [385, 131] width 15 height 10
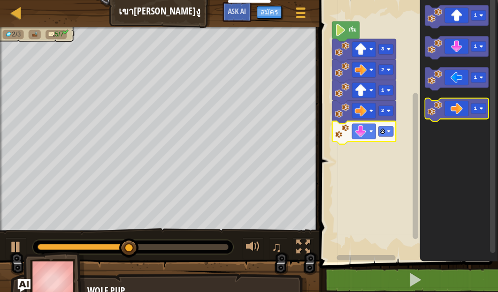
click at [436, 113] on image "พื้นที่ทำงาน Blockly" at bounding box center [435, 108] width 14 height 14
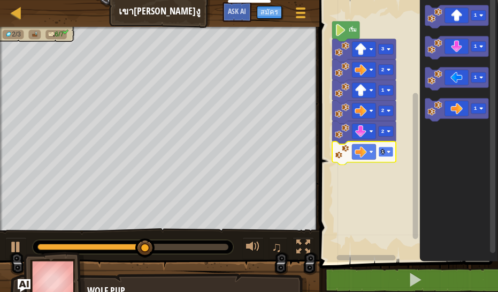
click at [390, 153] on image "พื้นที่ทำงาน Blockly" at bounding box center [389, 152] width 4 height 4
click at [444, 24] on icon "พื้นที่ทำงาน Blockly" at bounding box center [457, 16] width 64 height 23
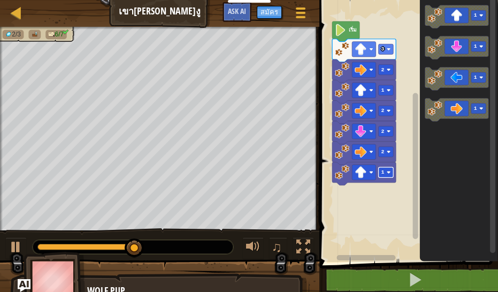
click at [382, 176] on rect "พื้นที่ทำงาน Blockly" at bounding box center [385, 172] width 15 height 10
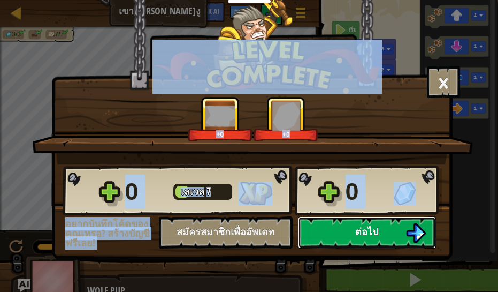
click at [373, 233] on span "ต่อไป" at bounding box center [366, 231] width 23 height 13
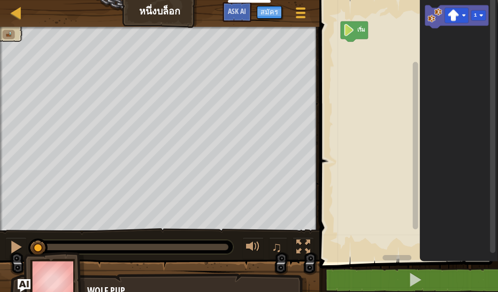
drag, startPoint x: 224, startPoint y: 246, endPoint x: 3, endPoint y: 237, distance: 221.3
click at [4, 237] on div "♫" at bounding box center [160, 244] width 320 height 32
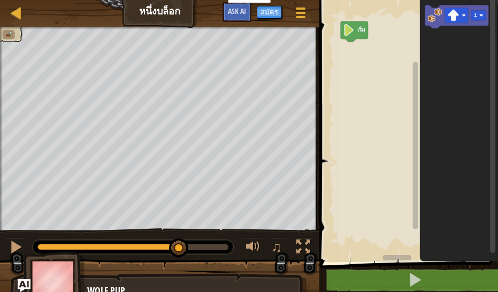
click at [287, 117] on div "♫ Wolf Pup" at bounding box center [249, 165] width 498 height 276
click at [316, 80] on div "บล็อก 1 2 go ( 'up' , 1 ) ההההההההההההההההההההההההההההההההההההההההההההההההההההה…" at bounding box center [407, 146] width 182 height 292
click at [329, 42] on rect "พื้นที่ทำงาน Blockly" at bounding box center [407, 128] width 182 height 267
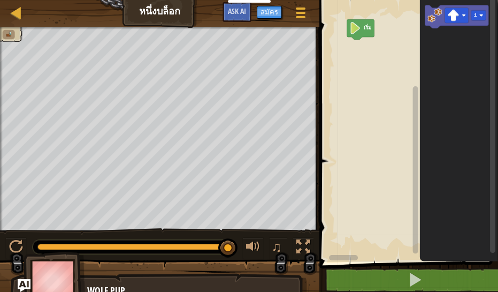
click at [338, 38] on rect "พื้นที่ทำงาน Blockly" at bounding box center [407, 128] width 182 height 267
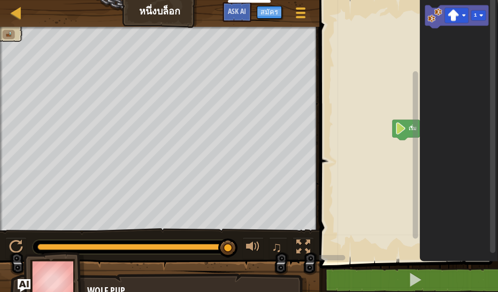
click at [489, 135] on div "เริ่ม 1" at bounding box center [407, 128] width 182 height 267
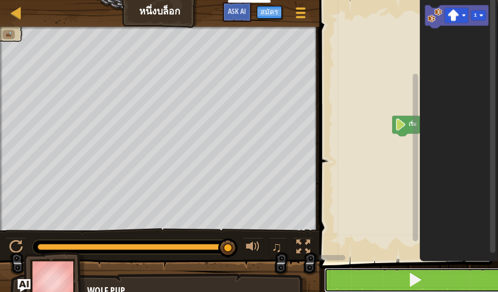
click at [375, 271] on button at bounding box center [415, 280] width 182 height 25
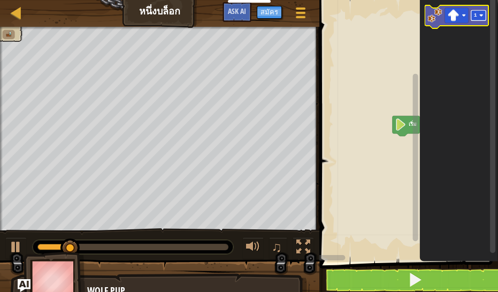
click at [475, 18] on text "1" at bounding box center [475, 15] width 3 height 6
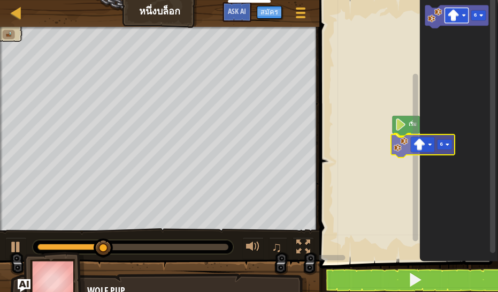
click at [418, 149] on div "เริ่ม 6 6 6" at bounding box center [407, 128] width 182 height 267
